Goal: Information Seeking & Learning: Learn about a topic

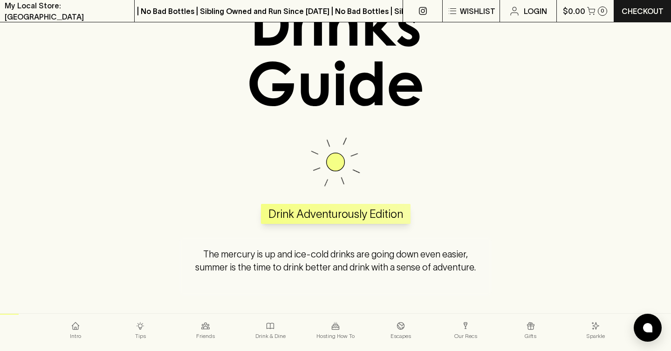
scroll to position [224, 0]
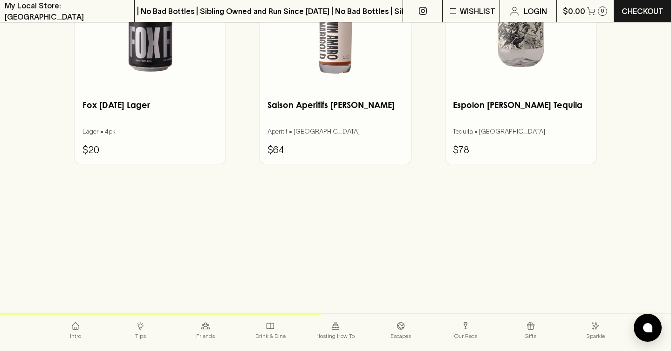
scroll to position [3940, 0]
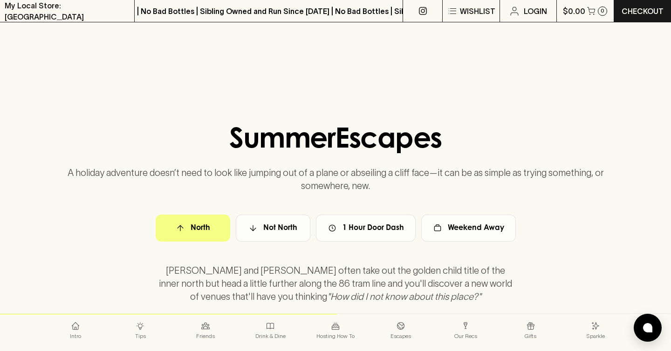
scroll to position [4133, 0]
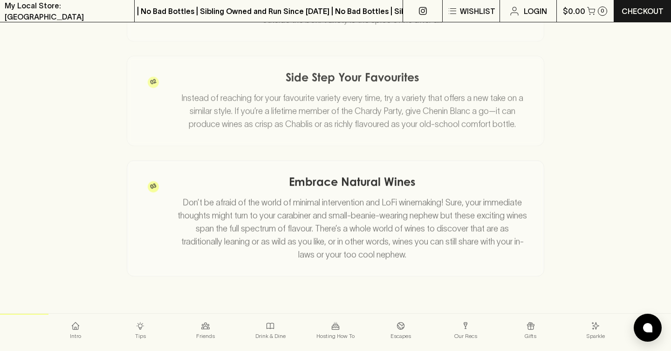
scroll to position [50, 0]
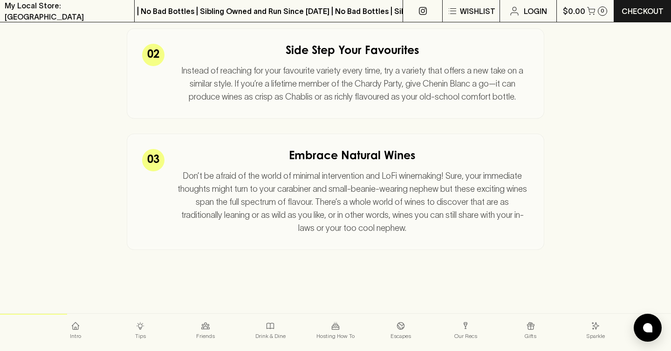
scroll to position [833, 0]
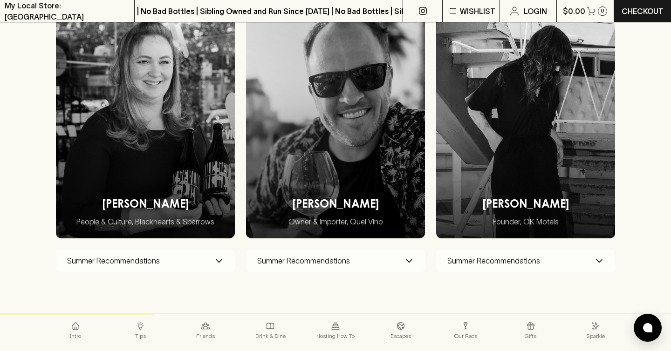
scroll to position [1884, 0]
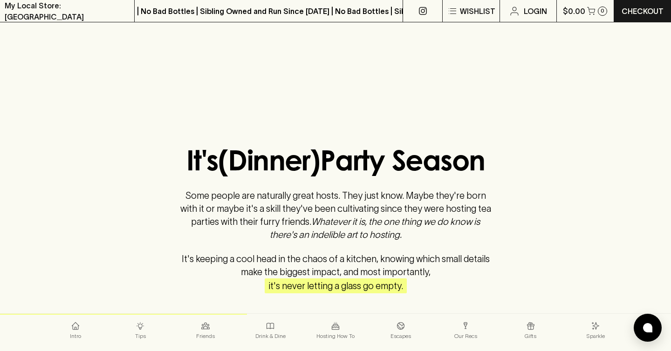
scroll to position [3034, 0]
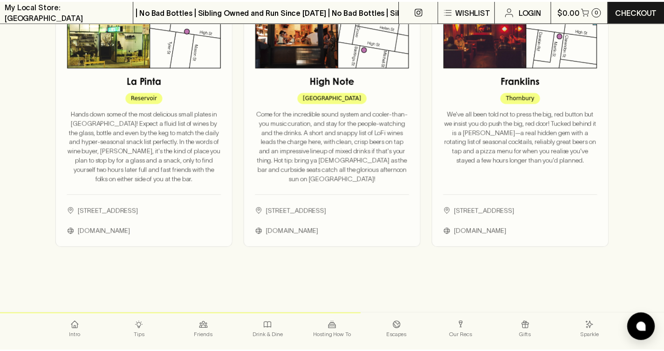
scroll to position [4481, 0]
